Goal: Task Accomplishment & Management: Use online tool/utility

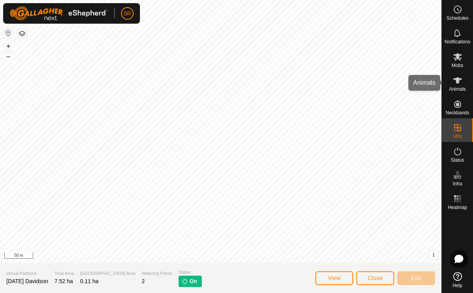
click at [456, 83] on icon at bounding box center [457, 80] width 9 height 9
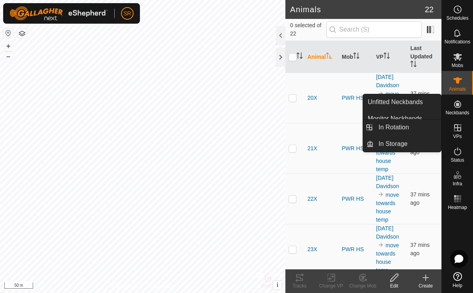
click at [454, 134] on span "VPs" at bounding box center [457, 136] width 9 height 5
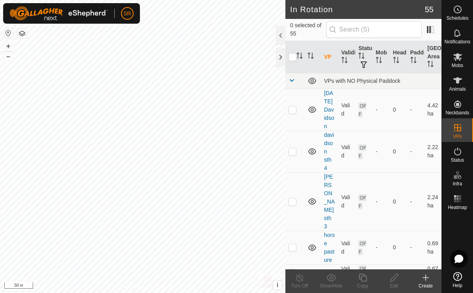
checkbox input "true"
checkbox input "false"
checkbox input "true"
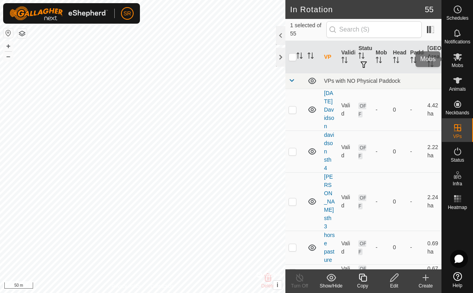
click at [462, 56] on es-mob-svg-icon at bounding box center [458, 56] width 14 height 13
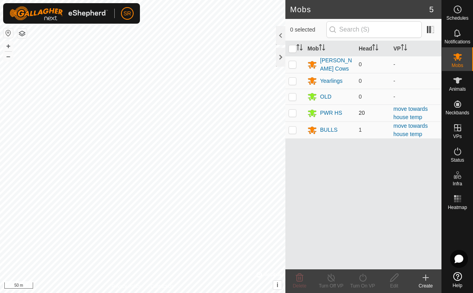
click at [291, 110] on p-checkbox at bounding box center [293, 113] width 8 height 6
checkbox input "true"
click at [294, 128] on p-checkbox at bounding box center [293, 130] width 8 height 6
checkbox input "true"
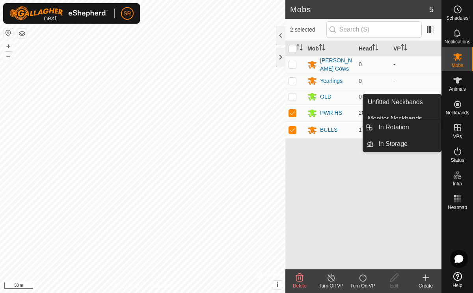
click at [458, 133] on es-virtualpaddocks-svg-icon at bounding box center [458, 127] width 14 height 13
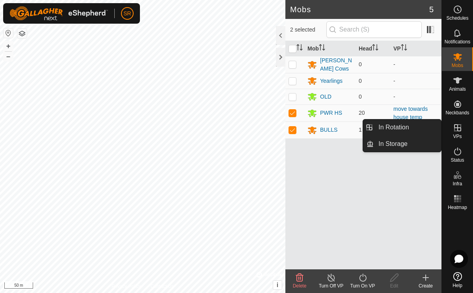
click at [458, 133] on es-virtualpaddocks-svg-icon at bounding box center [458, 127] width 14 height 13
click at [396, 128] on link "In Rotation" at bounding box center [407, 128] width 67 height 16
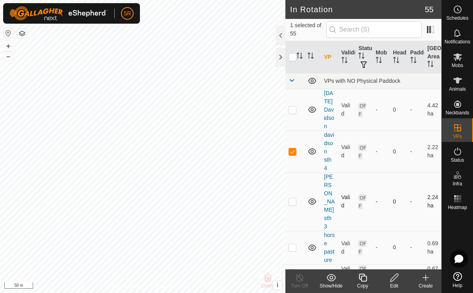
checkbox input "false"
checkbox input "true"
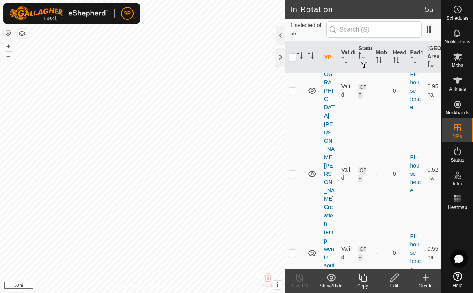
scroll to position [2118, 0]
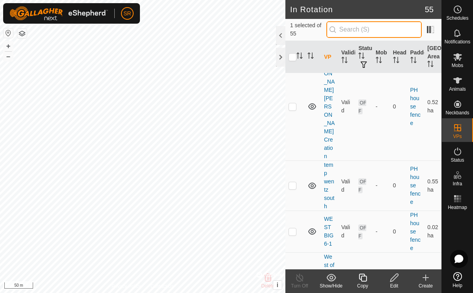
click at [362, 31] on input "text" at bounding box center [374, 29] width 95 height 17
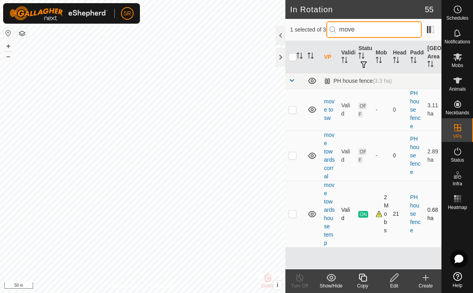
type input "move"
click at [293, 217] on p-checkbox at bounding box center [293, 214] width 8 height 6
checkbox input "true"
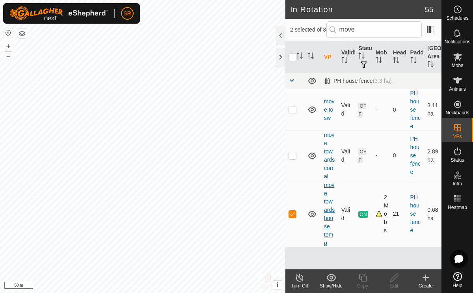
click at [328, 203] on link "move towards house temp" at bounding box center [329, 214] width 11 height 64
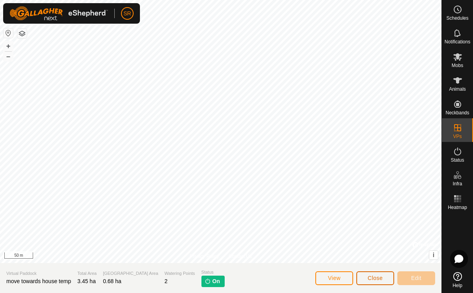
click at [368, 277] on span "Close" at bounding box center [375, 278] width 15 height 6
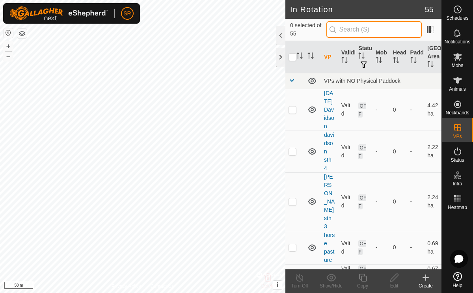
click at [356, 32] on input "text" at bounding box center [374, 29] width 95 height 17
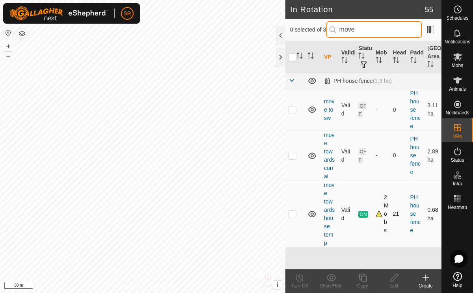
type input "move"
click at [293, 214] on p-checkbox at bounding box center [293, 214] width 8 height 6
checkbox input "true"
click at [363, 280] on icon at bounding box center [363, 277] width 10 height 9
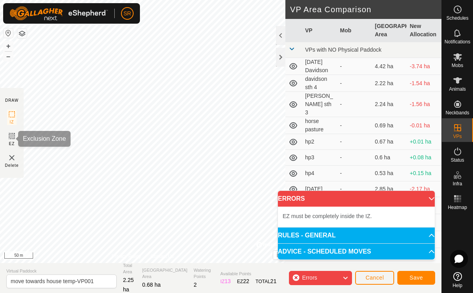
click at [9, 139] on rect at bounding box center [12, 136] width 6 height 6
click at [10, 159] on img at bounding box center [11, 157] width 9 height 9
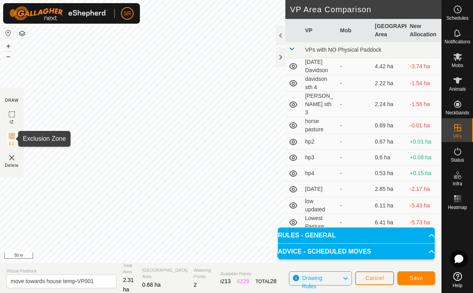
click at [12, 136] on icon at bounding box center [11, 136] width 5 height 5
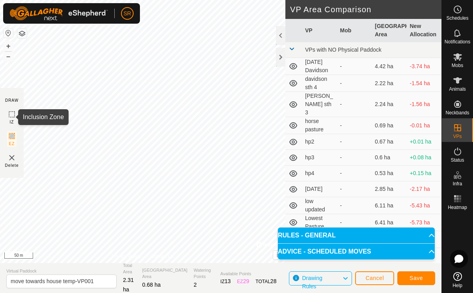
click at [13, 116] on icon at bounding box center [11, 114] width 9 height 9
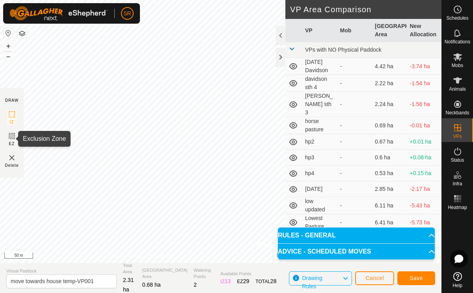
click at [12, 138] on rect at bounding box center [12, 136] width 6 height 6
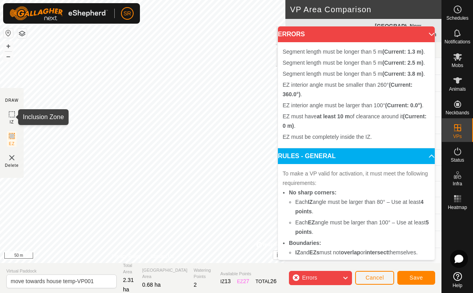
click at [11, 114] on icon at bounding box center [11, 114] width 9 height 9
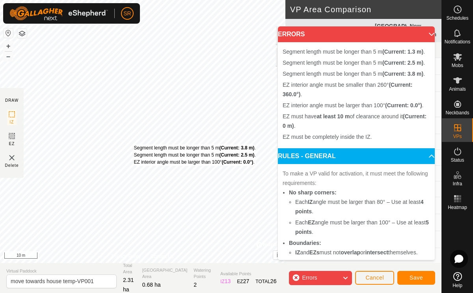
click at [134, 144] on div "Segment length must be longer than 5 m (Current: 3.8 m) . Segment length must b…" at bounding box center [195, 154] width 122 height 21
click at [134, 145] on div "Segment length must be longer than 5 m (Current: 3.8 m) . Segment length must b…" at bounding box center [195, 155] width 122 height 21
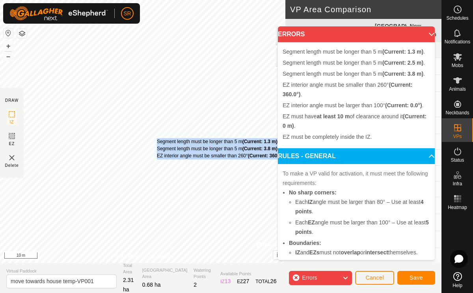
drag, startPoint x: 147, startPoint y: 141, endPoint x: 156, endPoint y: 138, distance: 9.6
click at [157, 138] on div "Segment length must be longer than 5 m (Current: 1.3 m) . Segment length must b…" at bounding box center [221, 148] width 129 height 21
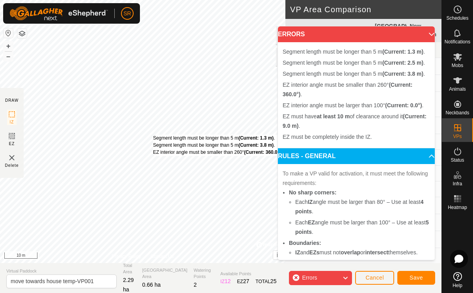
click at [153, 135] on div "Segment length must be longer than 5 m (Current: 1.3 m) . Segment length must b…" at bounding box center [217, 145] width 129 height 21
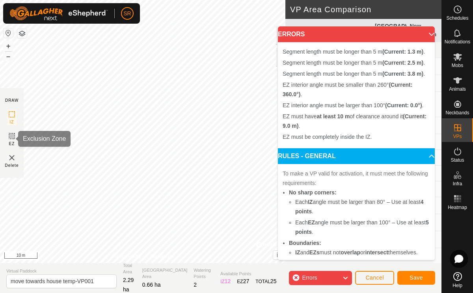
click at [11, 137] on icon at bounding box center [11, 136] width 5 height 5
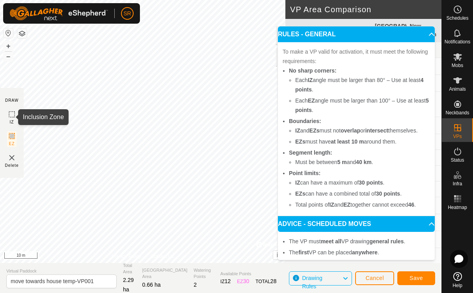
click at [12, 114] on icon at bounding box center [11, 114] width 9 height 9
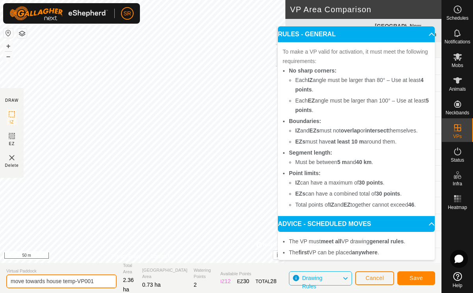
click at [78, 283] on input "move towards house temp-VP001" at bounding box center [61, 282] width 110 height 14
drag, startPoint x: 78, startPoint y: 283, endPoint x: 112, endPoint y: 284, distance: 34.3
click at [112, 284] on section "Virtual Paddock move towards house temp-VP001 Total Area 2.36 ha Grazing Area 0…" at bounding box center [221, 278] width 442 height 30
type input "move towards house temp-2"
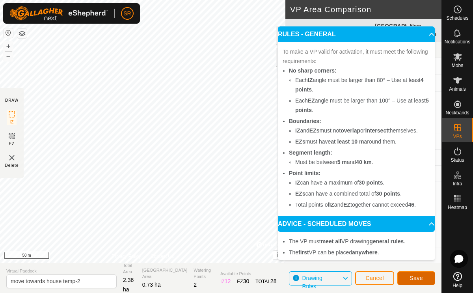
click at [418, 275] on span "Save" at bounding box center [416, 278] width 13 height 6
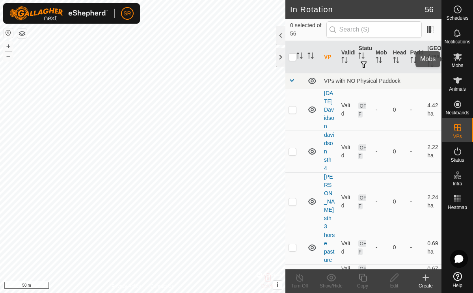
click at [457, 59] on icon at bounding box center [458, 56] width 9 height 7
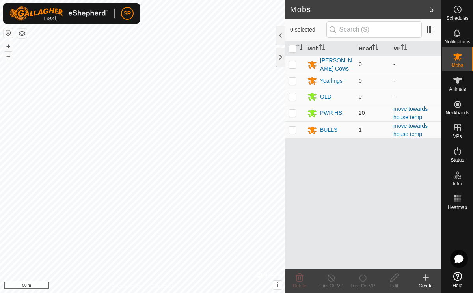
click at [291, 112] on p-checkbox at bounding box center [293, 113] width 8 height 6
checkbox input "true"
click at [293, 127] on p-checkbox at bounding box center [293, 130] width 8 height 6
checkbox input "true"
click at [362, 281] on icon at bounding box center [362, 278] width 7 height 8
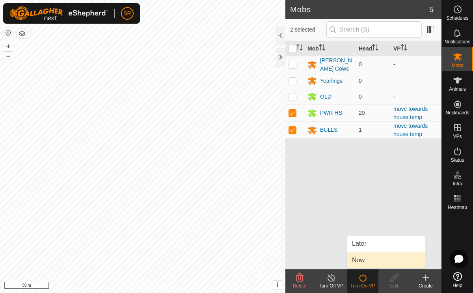
click at [368, 258] on link "Now" at bounding box center [387, 260] width 78 height 16
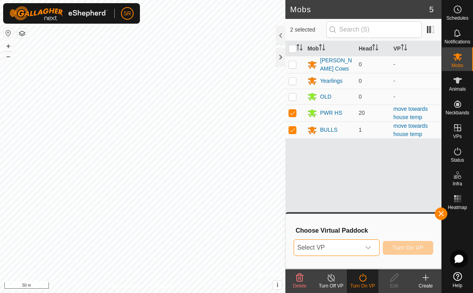
click at [351, 247] on span "Select VP" at bounding box center [327, 248] width 66 height 16
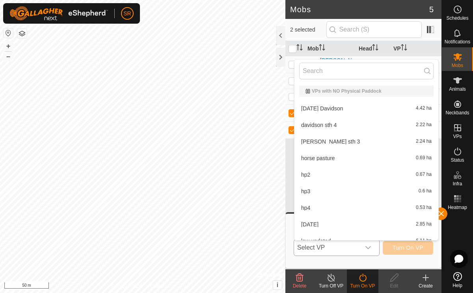
scroll to position [9, 0]
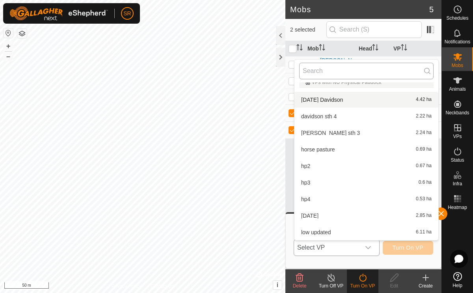
click at [321, 73] on input "text" at bounding box center [366, 71] width 135 height 17
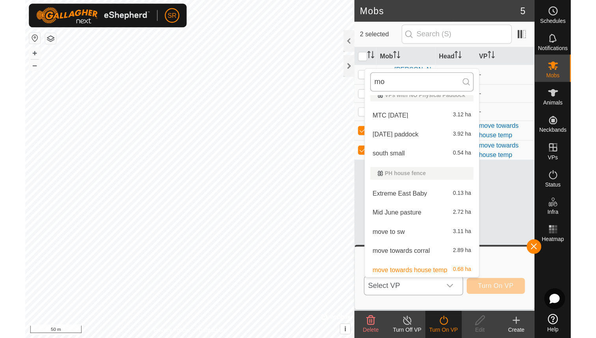
scroll to position [0, 0]
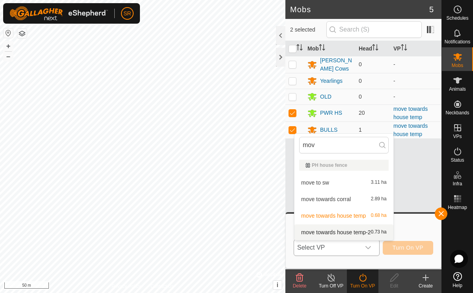
type input "mov"
click at [328, 234] on li "move towards house temp-2 0.73 ha" at bounding box center [344, 232] width 99 height 16
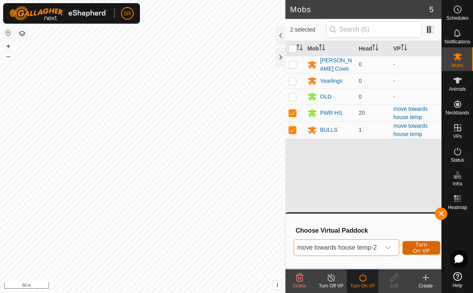
click at [424, 250] on span "Turn On VP" at bounding box center [422, 247] width 18 height 13
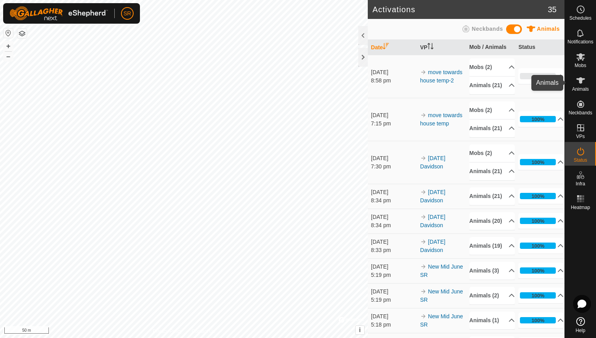
click at [473, 82] on icon at bounding box center [581, 80] width 9 height 6
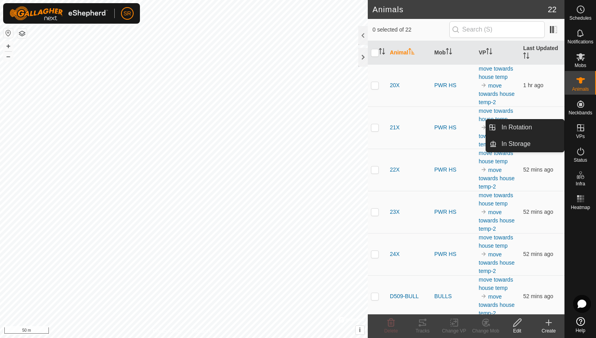
click at [473, 133] on es-virtualpaddocks-svg-icon at bounding box center [581, 127] width 14 height 13
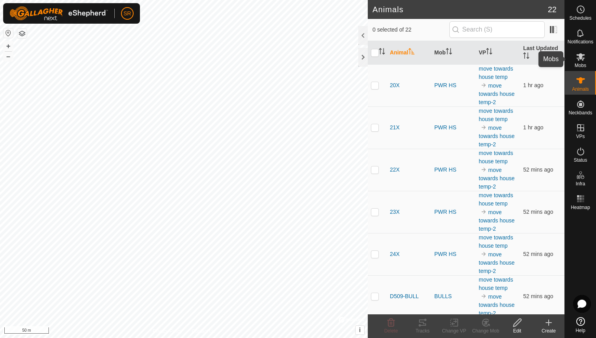
click at [473, 65] on span "Mobs" at bounding box center [580, 65] width 11 height 5
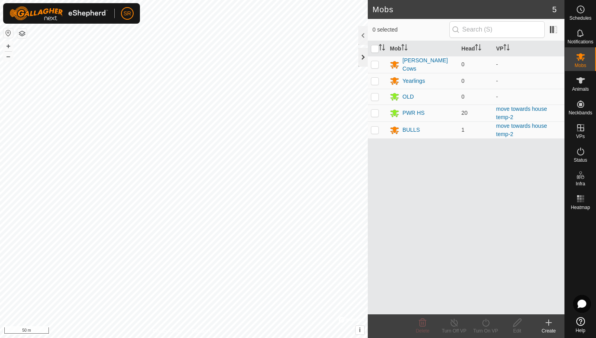
click at [363, 54] on div at bounding box center [363, 57] width 9 height 19
